Goal: Information Seeking & Learning: Learn about a topic

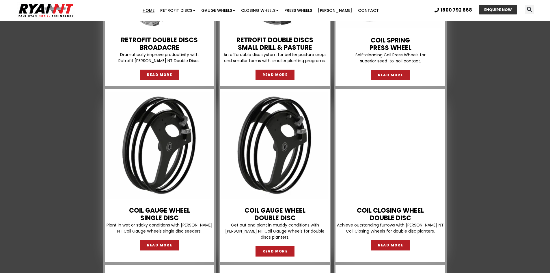
scroll to position [577, 0]
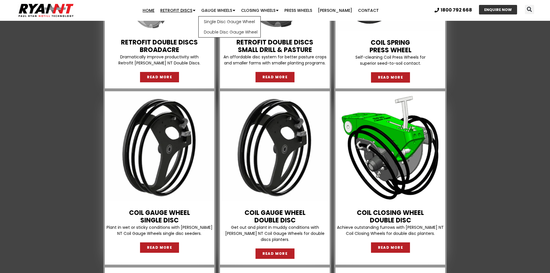
click at [191, 9] on link "Retrofit Discs" at bounding box center [177, 11] width 41 height 12
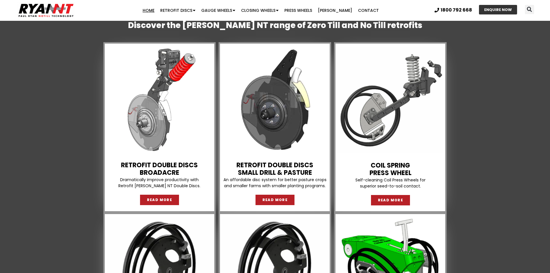
scroll to position [462, 0]
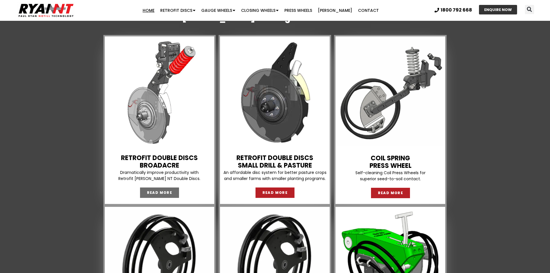
click at [166, 191] on span "READ MORE" at bounding box center [159, 192] width 25 height 3
